Goal: Information Seeking & Learning: Learn about a topic

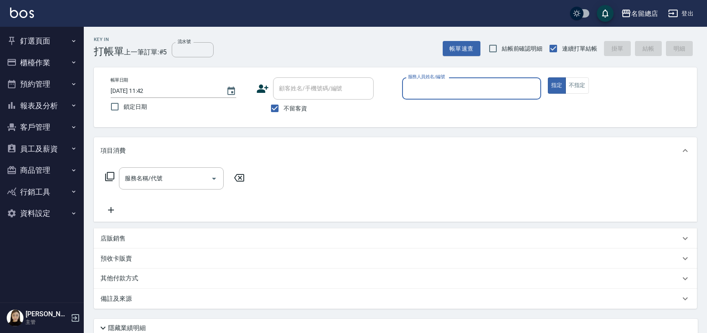
scroll to position [70, 0]
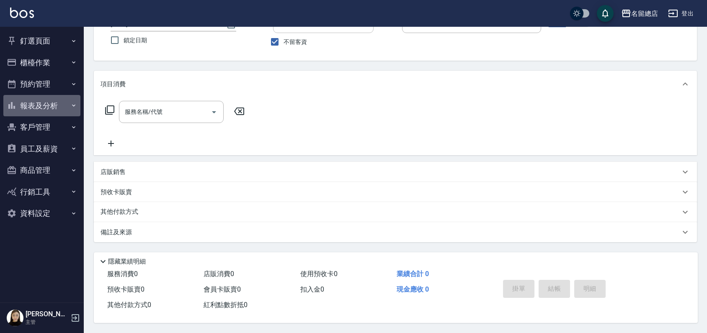
click at [36, 106] on button "報表及分析" at bounding box center [41, 106] width 77 height 22
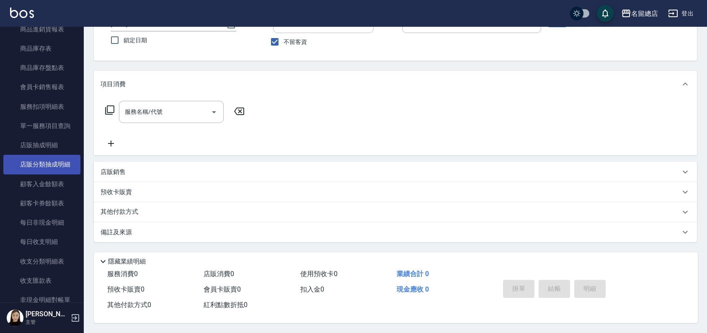
scroll to position [558, 0]
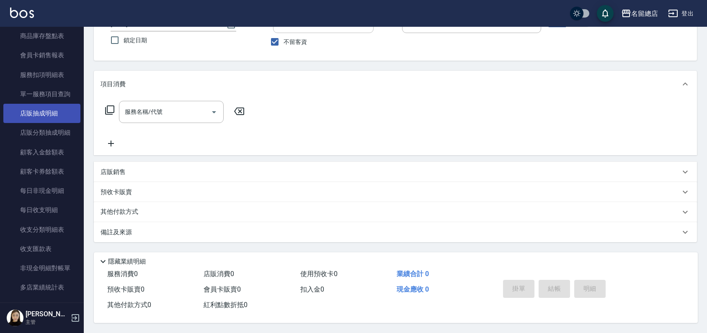
click at [37, 113] on link "店販抽成明細" at bounding box center [41, 113] width 77 height 19
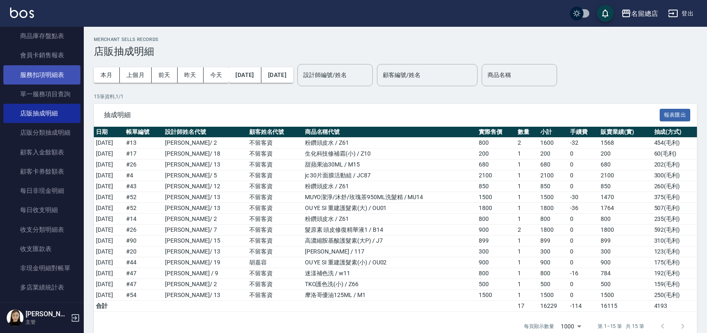
click at [39, 72] on link "服務扣項明細表" at bounding box center [41, 74] width 77 height 19
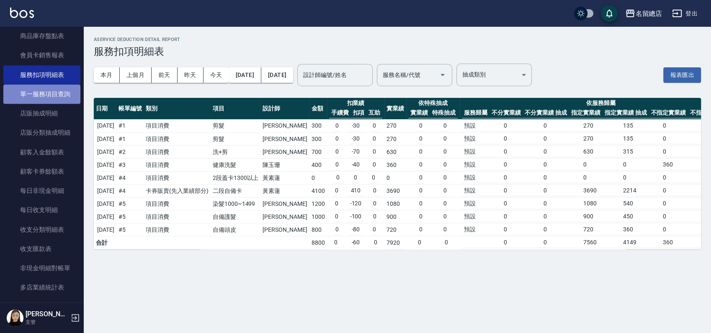
click at [46, 88] on link "單一服務項目查詢" at bounding box center [41, 94] width 77 height 19
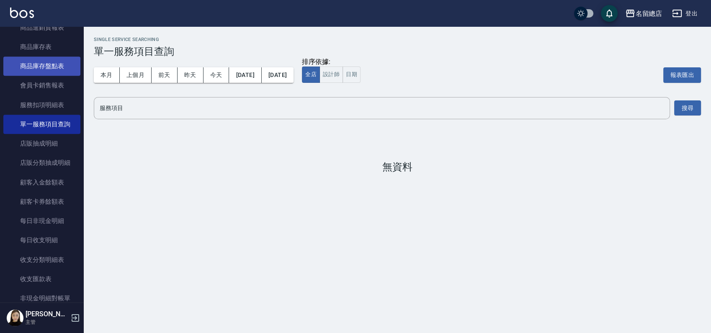
scroll to position [512, 0]
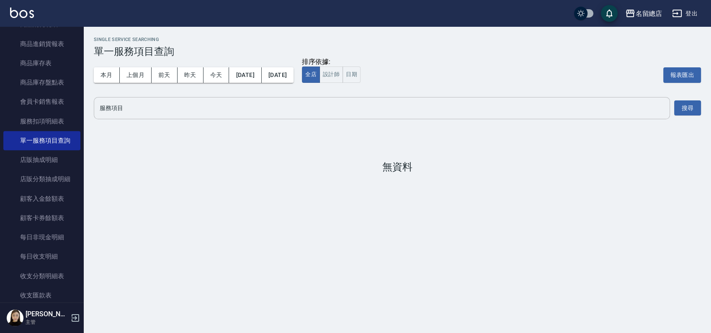
drag, startPoint x: 133, startPoint y: 113, endPoint x: 136, endPoint y: 117, distance: 4.9
click at [135, 116] on div "服務項目" at bounding box center [382, 108] width 576 height 22
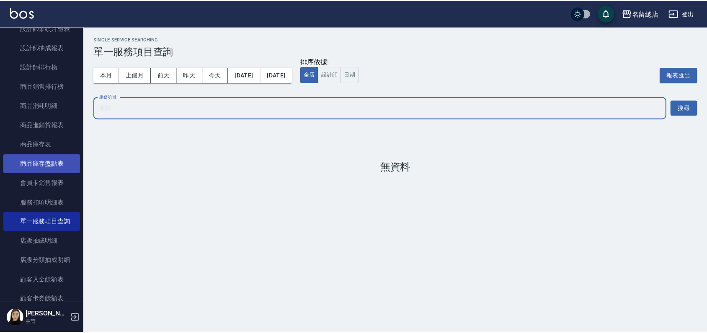
scroll to position [419, 0]
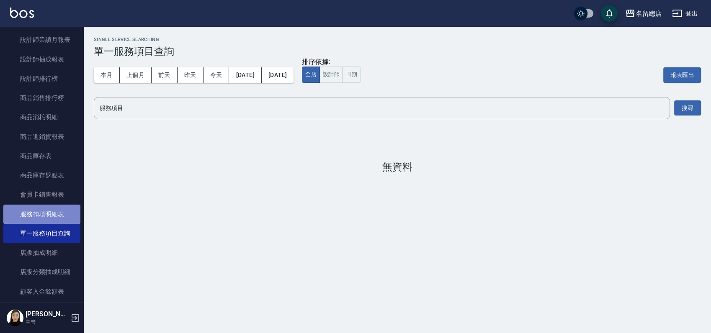
click at [48, 208] on link "服務扣項明細表" at bounding box center [41, 214] width 77 height 19
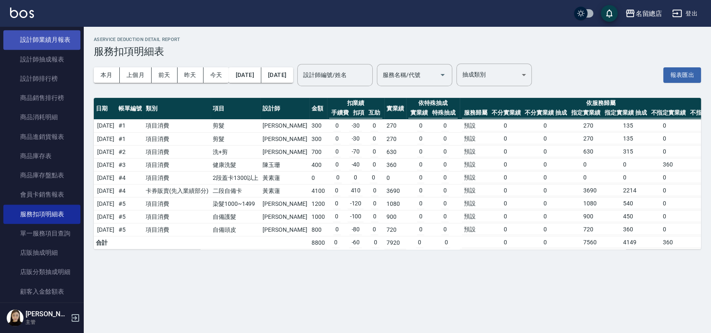
click at [47, 37] on link "設計師業績月報表" at bounding box center [41, 39] width 77 height 19
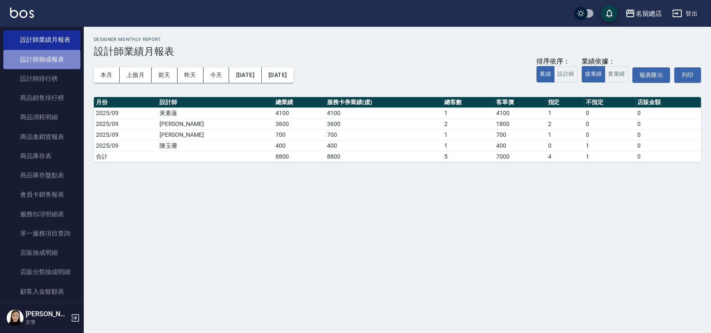
click at [46, 54] on link "設計師抽成報表" at bounding box center [41, 59] width 77 height 19
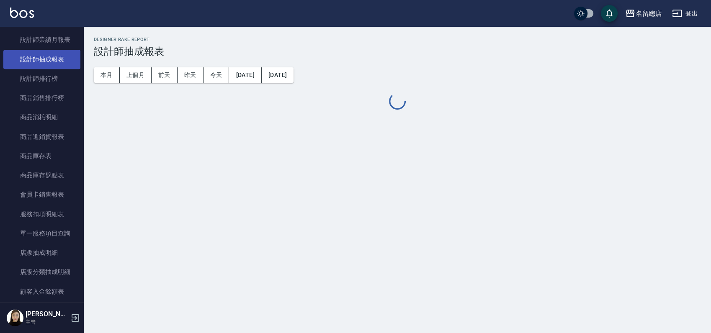
click at [37, 61] on link "設計師抽成報表" at bounding box center [41, 59] width 77 height 19
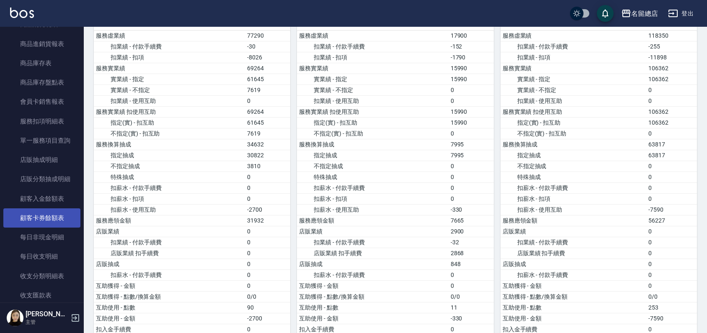
scroll to position [558, 0]
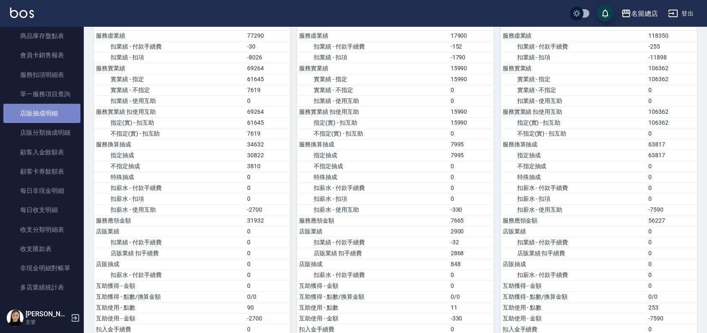
click at [48, 111] on link "店販抽成明細" at bounding box center [41, 113] width 77 height 19
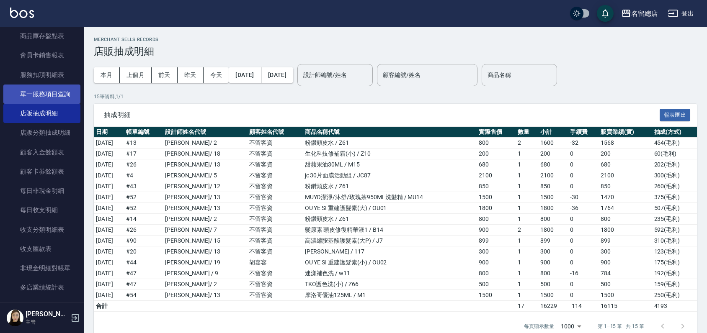
click at [44, 95] on link "單一服務項目查詢" at bounding box center [41, 94] width 77 height 19
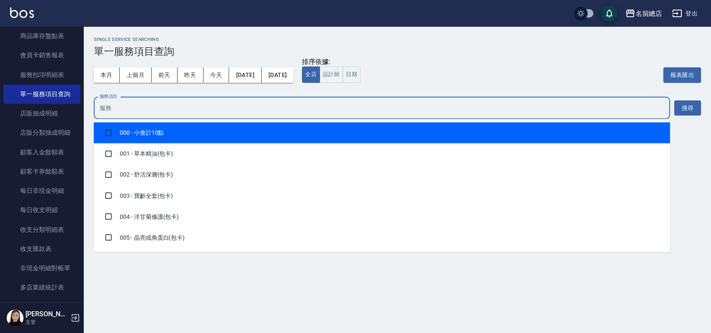
click at [254, 113] on input "服務項目" at bounding box center [382, 108] width 569 height 15
type input "407"
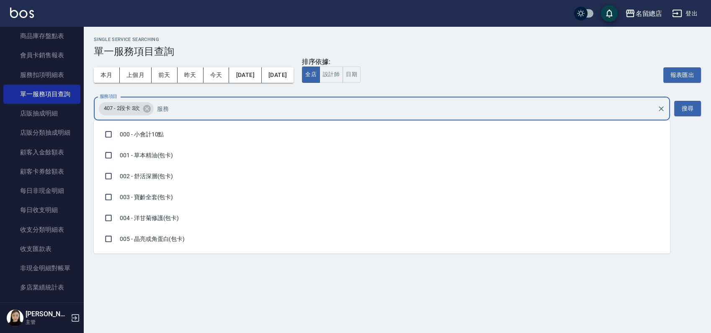
scroll to position [896, 0]
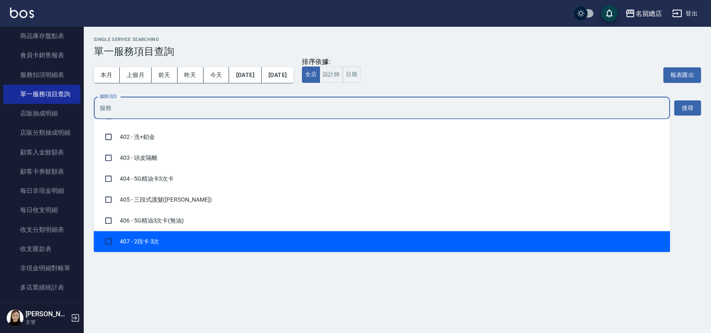
click at [153, 241] on li "407 - 2段卡 3次" at bounding box center [382, 241] width 576 height 21
checkbox input "true"
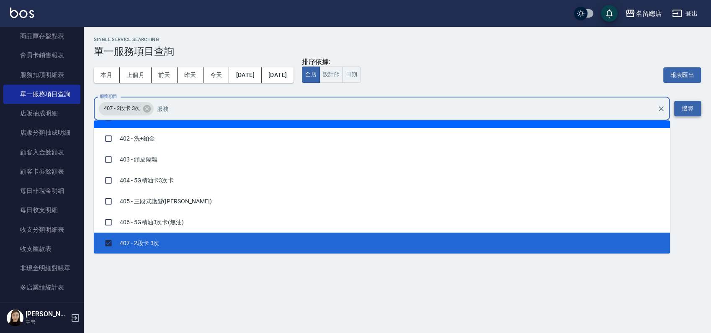
click at [685, 106] on button "搜尋" at bounding box center [687, 108] width 27 height 15
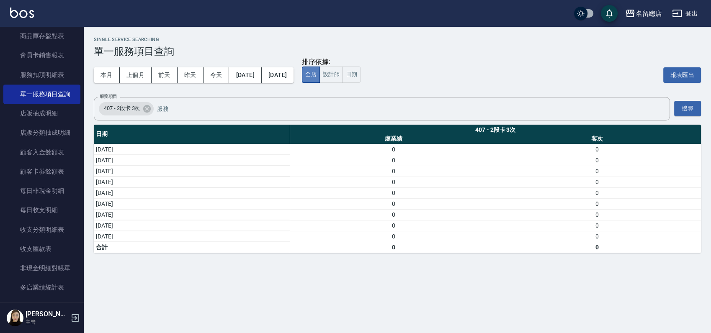
click at [320, 75] on button "全店" at bounding box center [311, 75] width 18 height 16
click at [361, 73] on button "日期" at bounding box center [352, 75] width 18 height 16
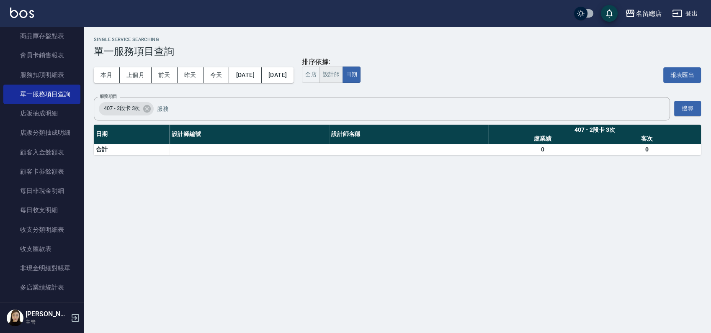
click at [343, 74] on button "設計師" at bounding box center [331, 75] width 23 height 16
click at [146, 74] on button "上個月" at bounding box center [136, 74] width 32 height 15
click at [691, 106] on button "搜尋" at bounding box center [687, 108] width 27 height 15
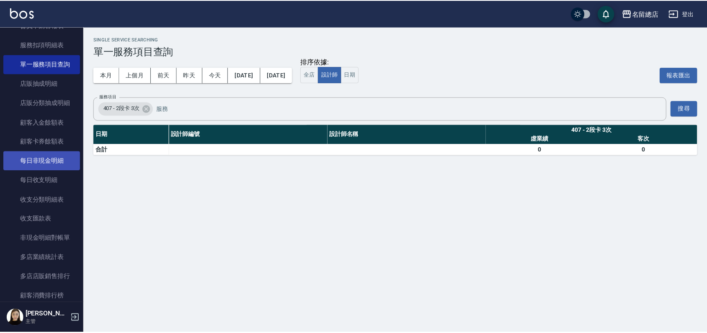
scroll to position [605, 0]
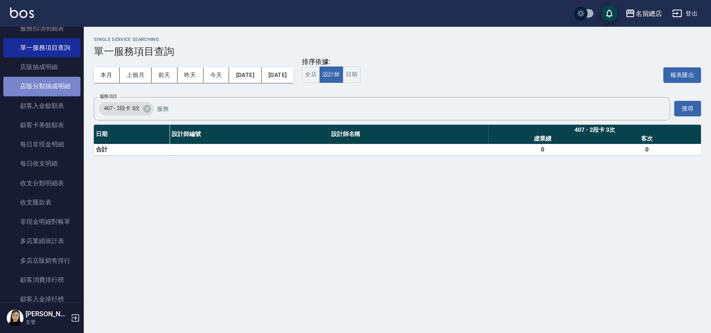
click at [47, 84] on link "店販分類抽成明細" at bounding box center [41, 86] width 77 height 19
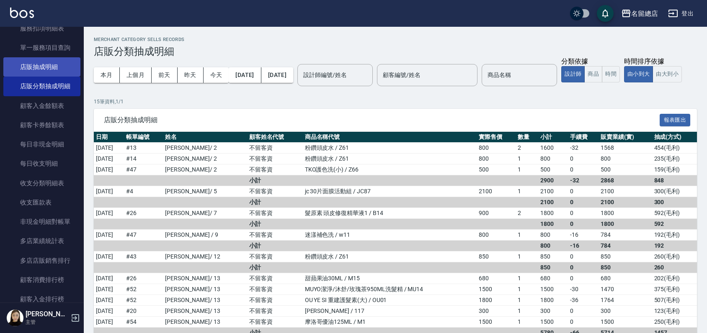
click at [44, 65] on link "店販抽成明細" at bounding box center [41, 66] width 77 height 19
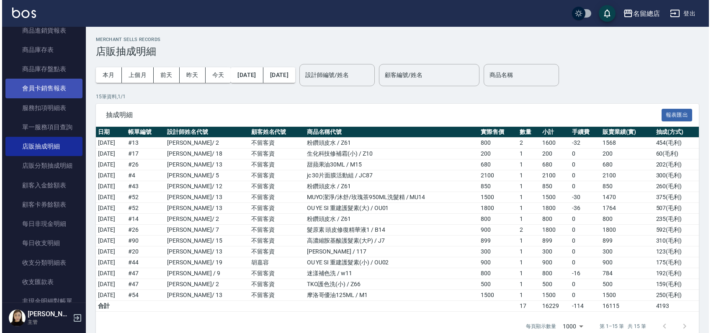
scroll to position [512, 0]
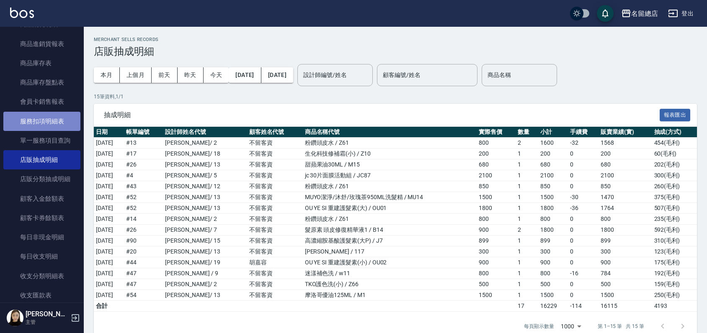
click at [54, 121] on link "服務扣項明細表" at bounding box center [41, 121] width 77 height 19
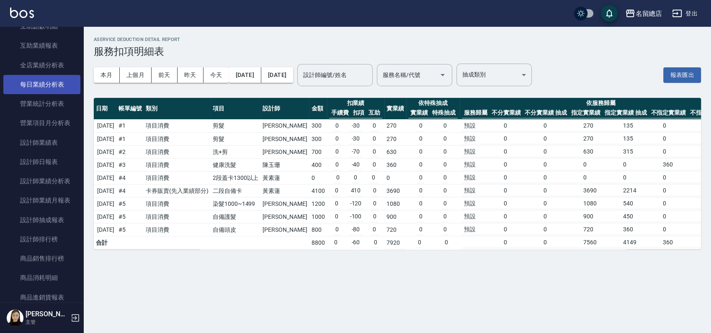
scroll to position [186, 0]
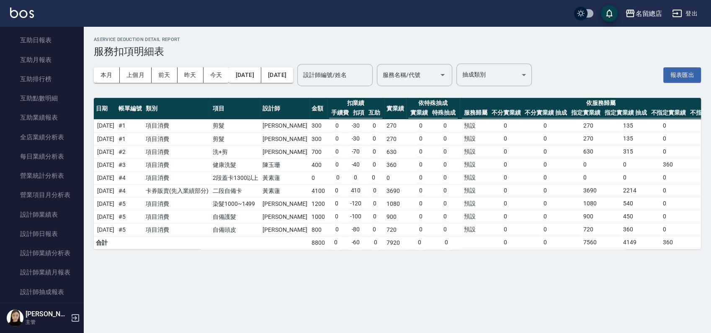
click at [72, 314] on icon "button" at bounding box center [75, 318] width 10 height 10
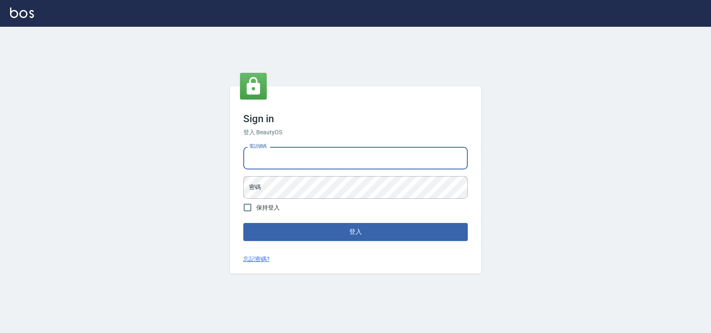
click at [295, 151] on input "電話號碼" at bounding box center [355, 158] width 224 height 23
type input "0900000991"
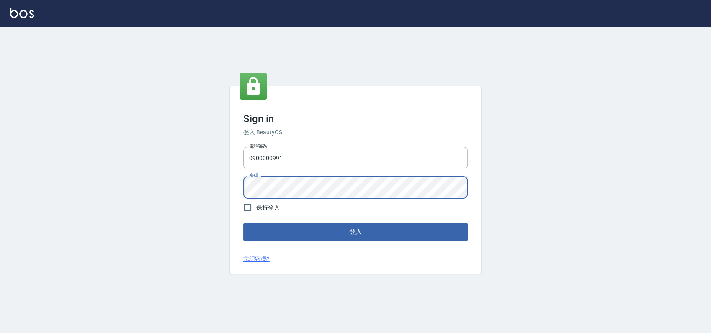
click at [243, 223] on button "登入" at bounding box center [355, 232] width 224 height 18
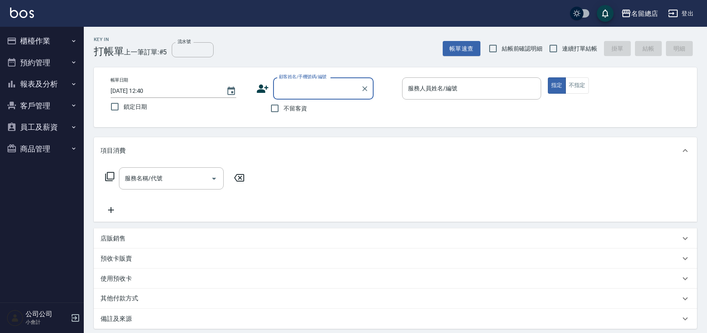
click at [38, 61] on button "預約管理" at bounding box center [41, 63] width 77 height 22
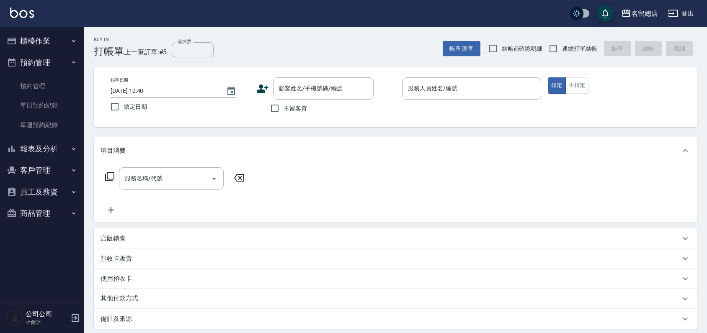
click at [53, 150] on button "報表及分析" at bounding box center [41, 149] width 77 height 22
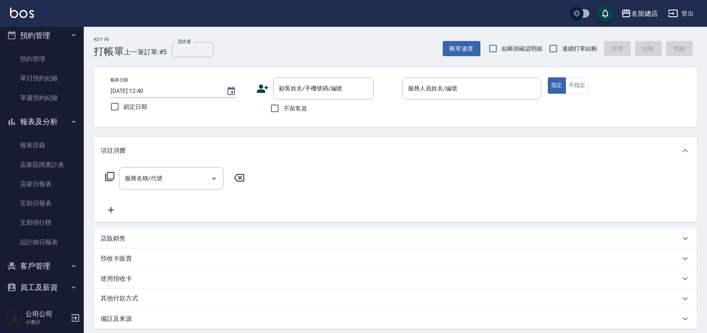
scroll to position [54, 0]
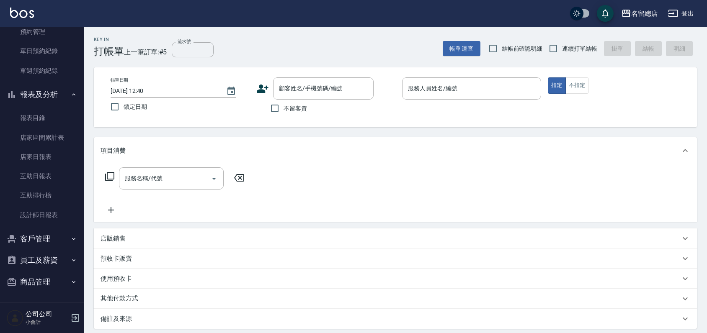
click at [34, 237] on button "客戶管理" at bounding box center [41, 239] width 77 height 22
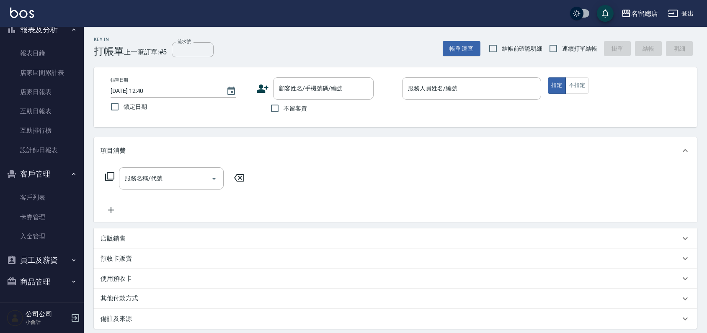
click at [34, 266] on button "員工及薪資" at bounding box center [41, 261] width 77 height 22
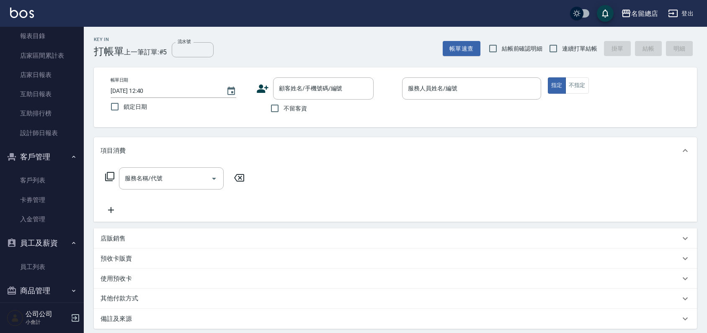
scroll to position [145, 0]
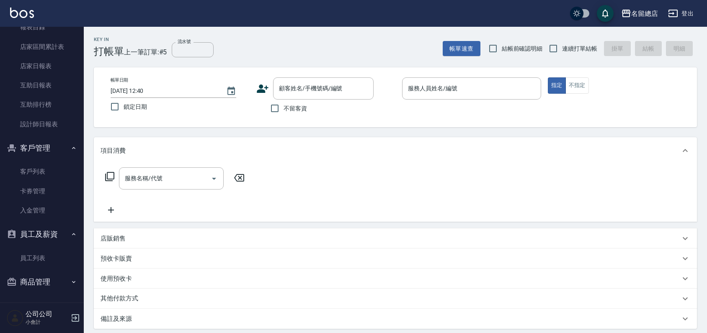
click at [39, 279] on button "商品管理" at bounding box center [41, 282] width 77 height 22
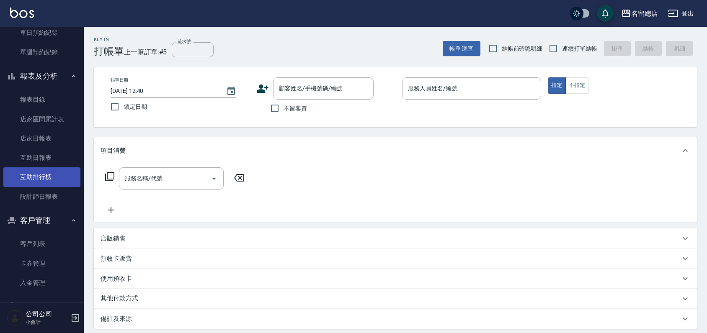
scroll to position [0, 0]
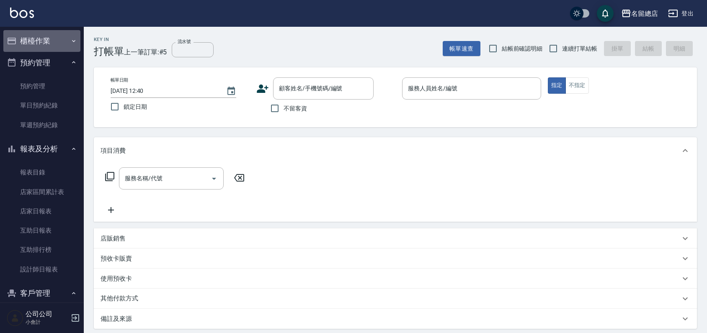
click at [47, 44] on button "櫃檯作業" at bounding box center [41, 41] width 77 height 22
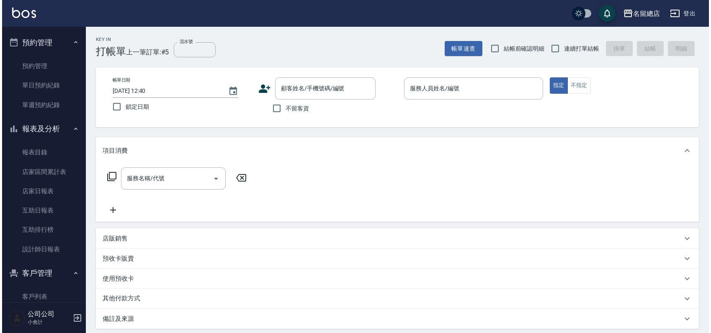
scroll to position [232, 0]
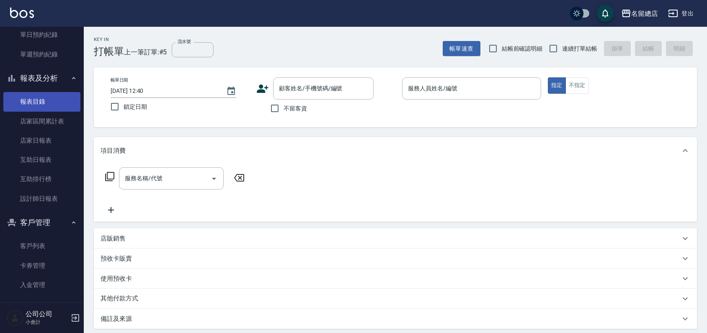
click at [41, 103] on link "報表目錄" at bounding box center [41, 101] width 77 height 19
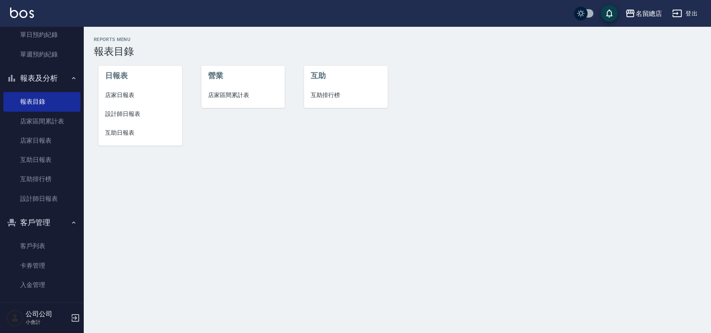
click at [131, 94] on span "店家日報表" at bounding box center [140, 95] width 70 height 9
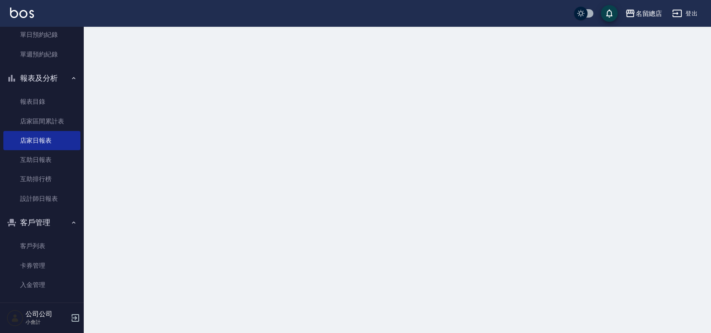
click at [131, 94] on div at bounding box center [355, 166] width 711 height 333
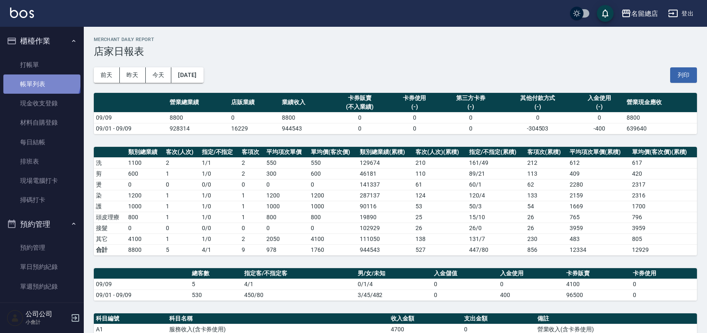
click at [41, 81] on link "帳單列表" at bounding box center [41, 84] width 77 height 19
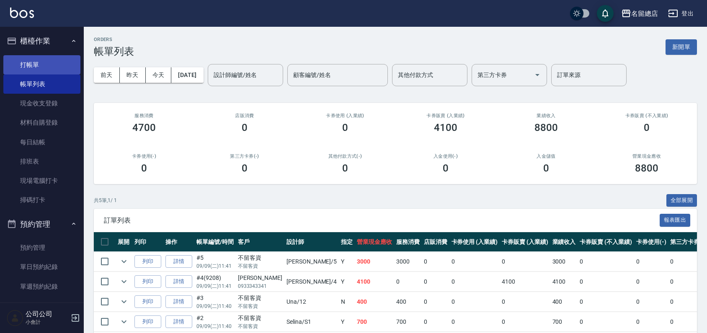
click at [36, 66] on link "打帳單" at bounding box center [41, 64] width 77 height 19
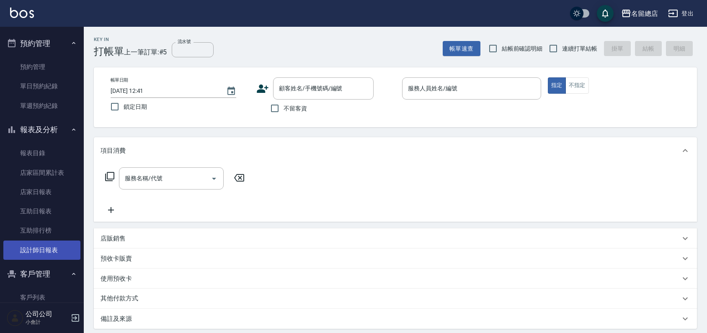
scroll to position [186, 0]
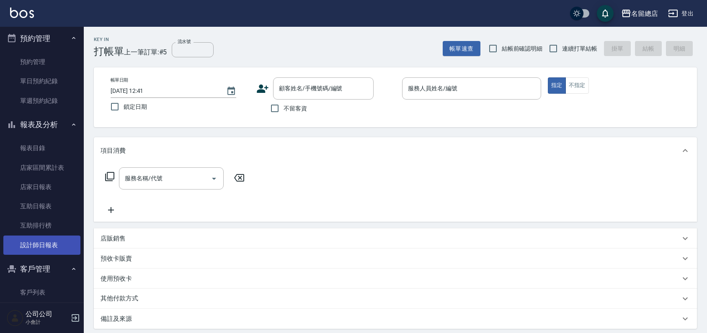
click at [50, 240] on link "設計師日報表" at bounding box center [41, 245] width 77 height 19
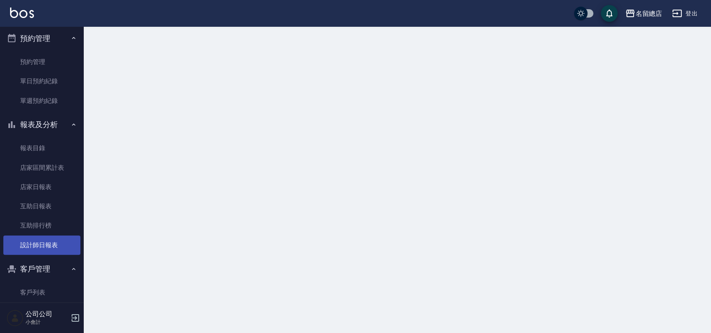
click at [50, 240] on link "設計師日報表" at bounding box center [41, 245] width 77 height 19
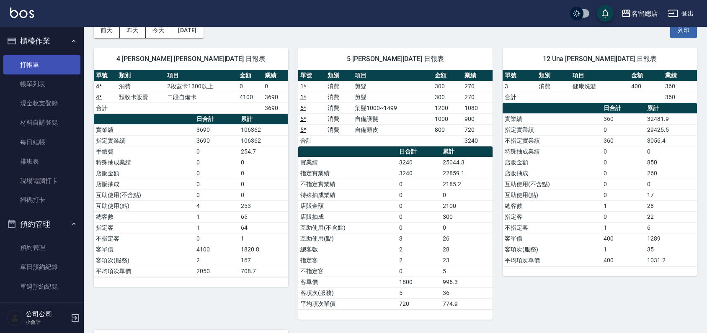
click at [53, 71] on link "打帳單" at bounding box center [41, 64] width 77 height 19
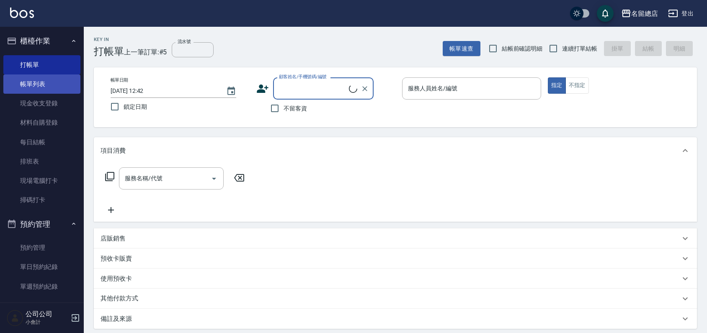
click at [54, 82] on link "帳單列表" at bounding box center [41, 84] width 77 height 19
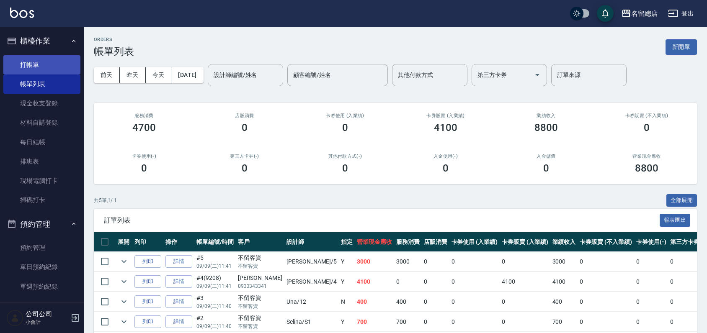
click at [51, 63] on link "打帳單" at bounding box center [41, 64] width 77 height 19
